Goal: Task Accomplishment & Management: Manage account settings

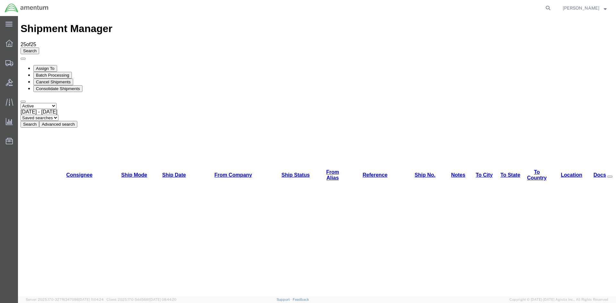
click at [39, 121] on button "Search" at bounding box center [30, 124] width 19 height 7
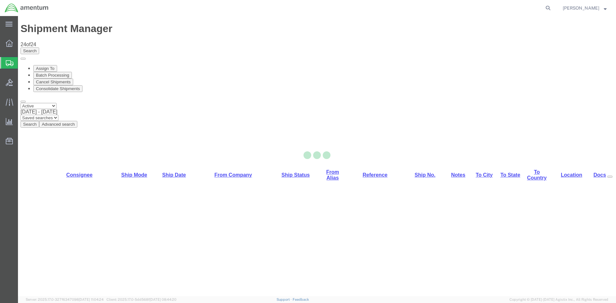
select select "42668"
select select "42679"
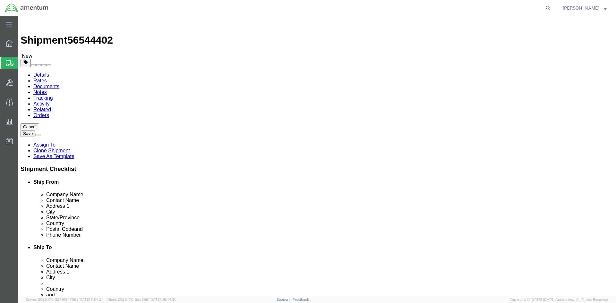
click icon
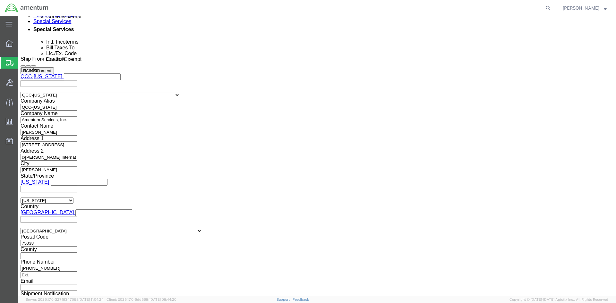
scroll to position [449, 0]
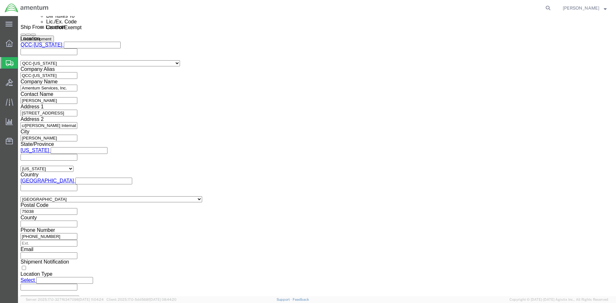
click select "Select ATF BIS DEA EPA FDA FTR ITAR OFAC Other (OPA)"
select select "FTR"
click select "Select ATF BIS DEA EPA FDA FTR ITAR OFAC Other (OPA)"
click select "Select 30.2(d)(2) 30.36 30.37(a) 30.37(f) 30.37(g) 30.37(h) 30.37(i) 30.37(j) 3…"
select select "30.37(a)"
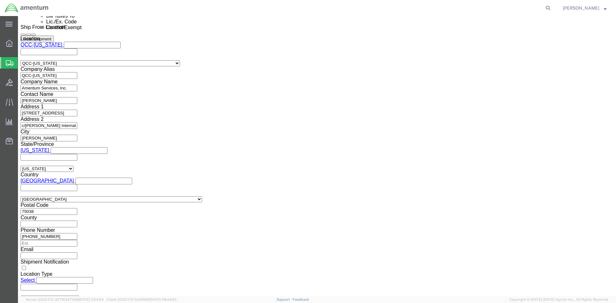
click select "Select 30.2(d)(2) 30.36 30.37(a) 30.37(f) 30.37(g) 30.37(h) 30.37(i) 30.37(j) 3…"
click select "Select AES-Direct EEI Carrier File EEI EEI Exempt"
select select "EXEM"
click select "Select AES-Direct EEI Carrier File EEI EEI Exempt"
drag, startPoint x: 339, startPoint y: 189, endPoint x: 315, endPoint y: 190, distance: 24.4
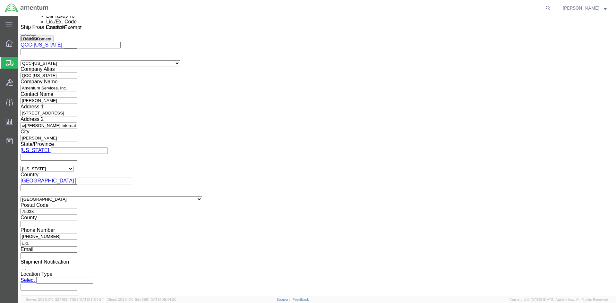
click div "30.37(A)"
click button "Rate Shipment"
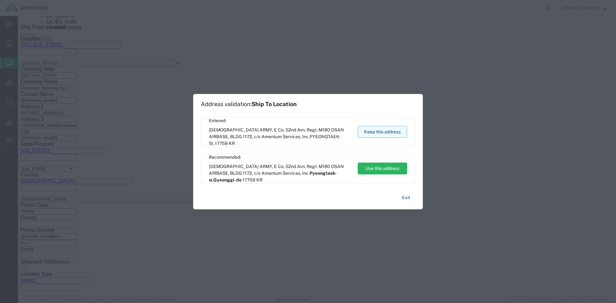
click at [394, 134] on button "Keep this address" at bounding box center [382, 132] width 49 height 12
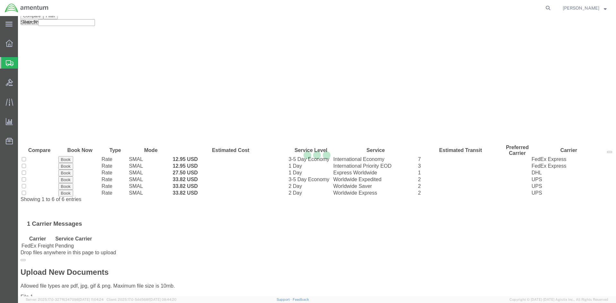
scroll to position [0, 0]
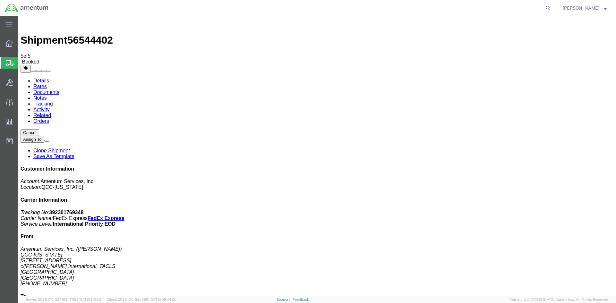
drag, startPoint x: 269, startPoint y: 139, endPoint x: 22, endPoint y: 162, distance: 248.3
drag, startPoint x: 268, startPoint y: 103, endPoint x: 289, endPoint y: 202, distance: 101.1
click at [22, 41] on span "Overview" at bounding box center [20, 43] width 4 height 13
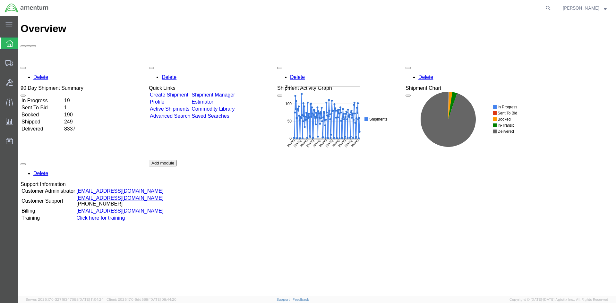
drag, startPoint x: 230, startPoint y: 59, endPoint x: 165, endPoint y: 47, distance: 66.5
click at [230, 92] on link "Shipment Manager" at bounding box center [213, 94] width 43 height 5
